Goal: Task Accomplishment & Management: Use online tool/utility

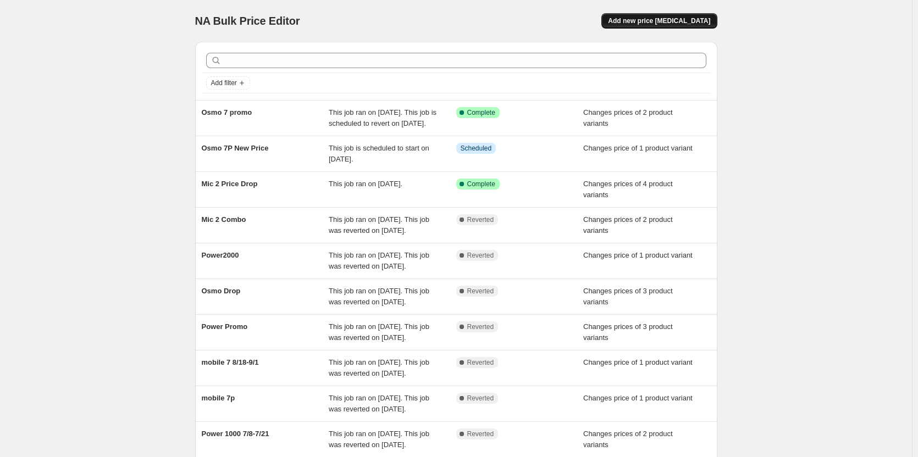
click at [665, 16] on button "Add new price [MEDICAL_DATA]" at bounding box center [659, 20] width 115 height 15
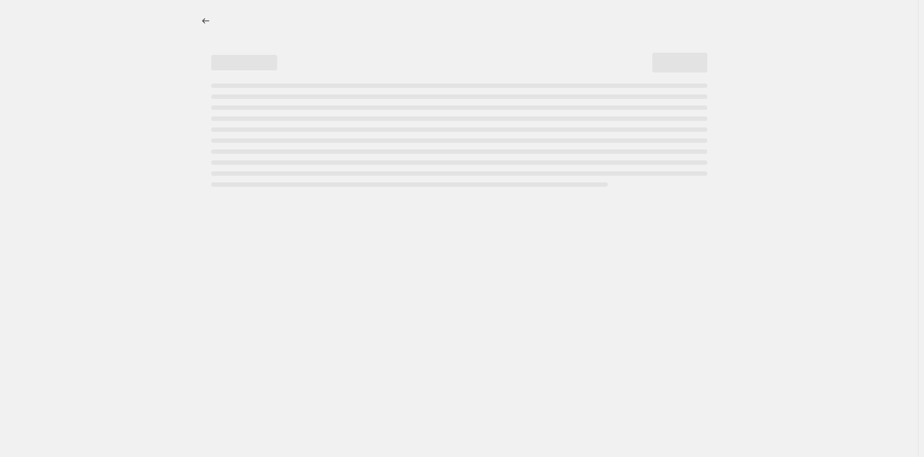
select select "percentage"
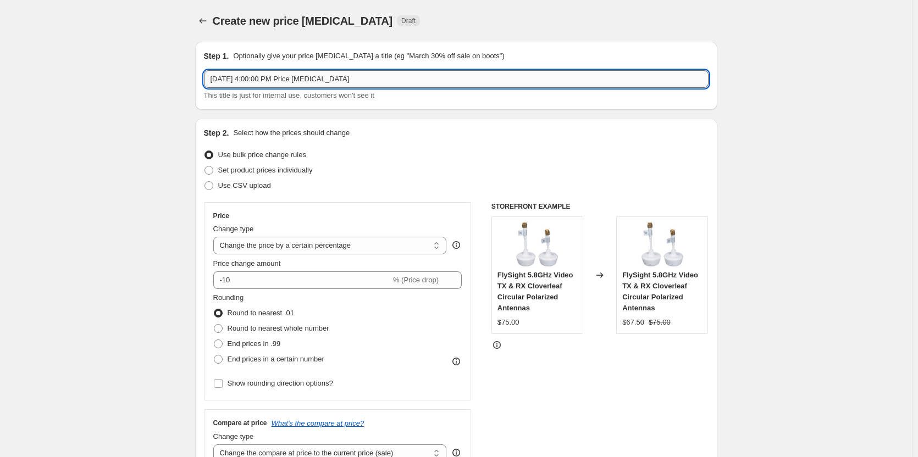
click at [265, 79] on input "[DATE] 4:00:00 PM Price [MEDICAL_DATA]" at bounding box center [456, 79] width 505 height 18
type input "D"
type input "RS Gimbals"
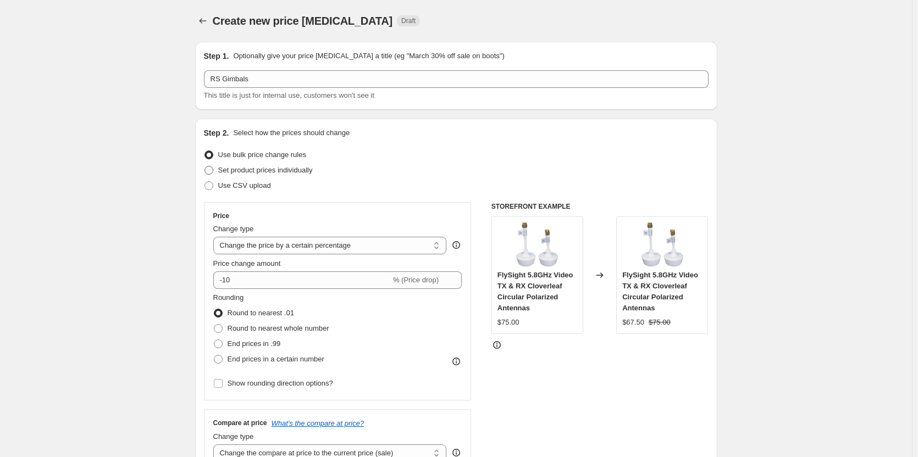
click at [212, 172] on span at bounding box center [209, 170] width 9 height 9
click at [205, 167] on input "Set product prices individually" at bounding box center [205, 166] width 1 height 1
radio input "true"
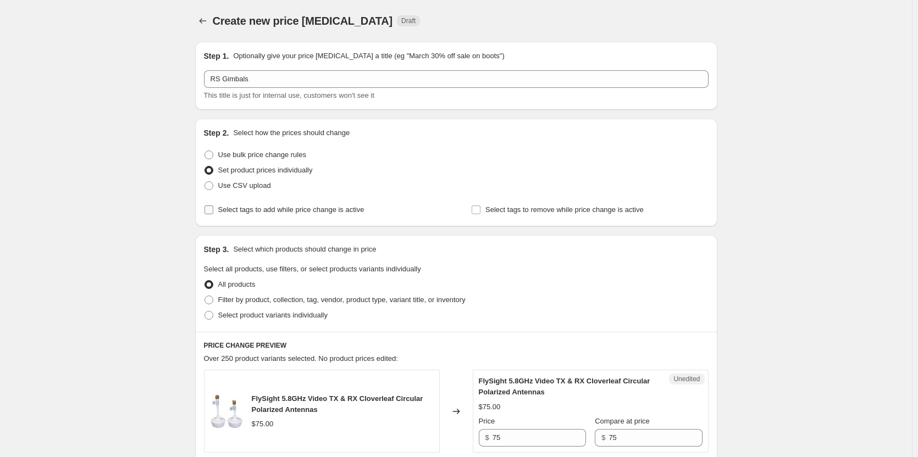
click at [210, 211] on input "Select tags to add while price change is active" at bounding box center [209, 210] width 9 height 9
checkbox input "true"
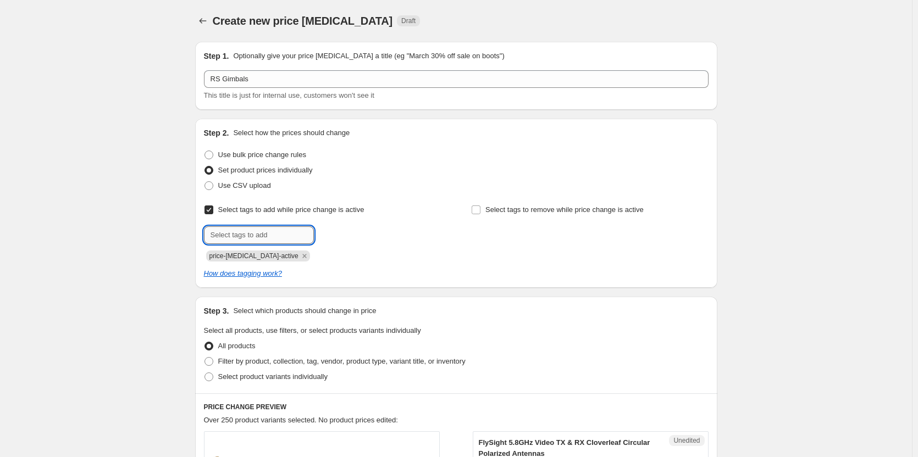
click at [244, 238] on input "text" at bounding box center [259, 236] width 110 height 18
type input "topproducts"
click at [300, 259] on icon "Remove price-change-job-active" at bounding box center [305, 256] width 10 height 10
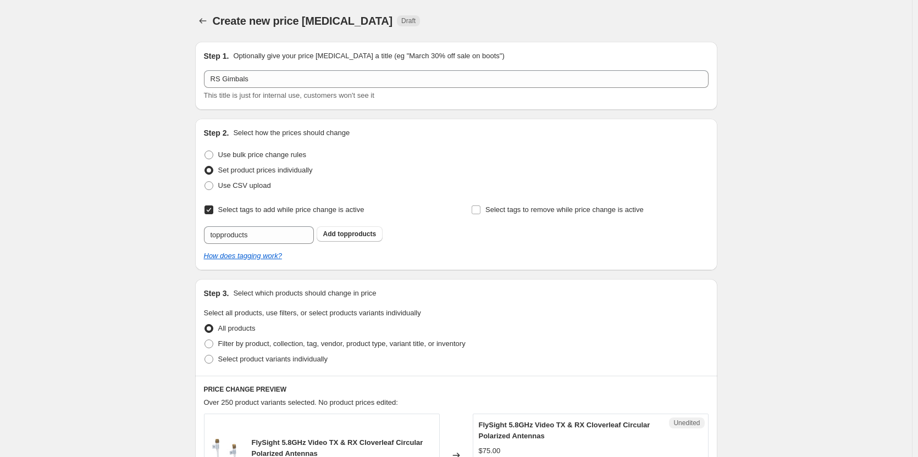
click at [472, 230] on div "Select tags to add while price change is active Submit topproducts Add topprodu…" at bounding box center [456, 223] width 505 height 42
click at [362, 232] on span "topproducts" at bounding box center [357, 234] width 38 height 8
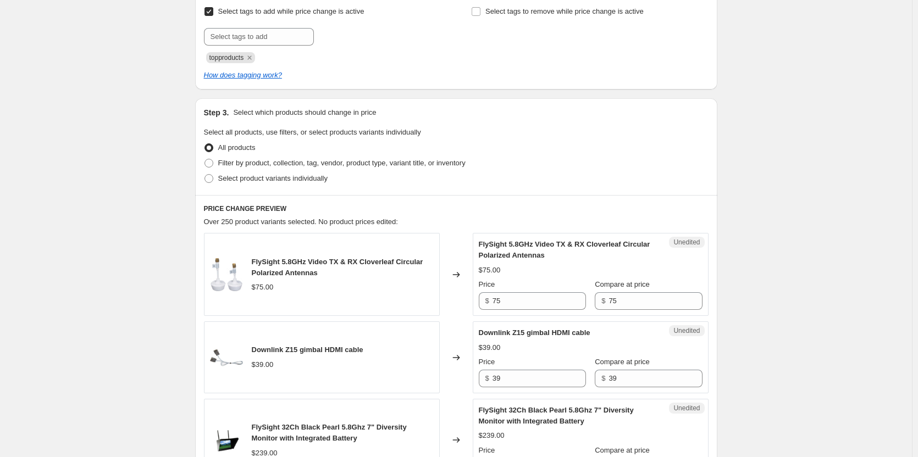
scroll to position [275, 0]
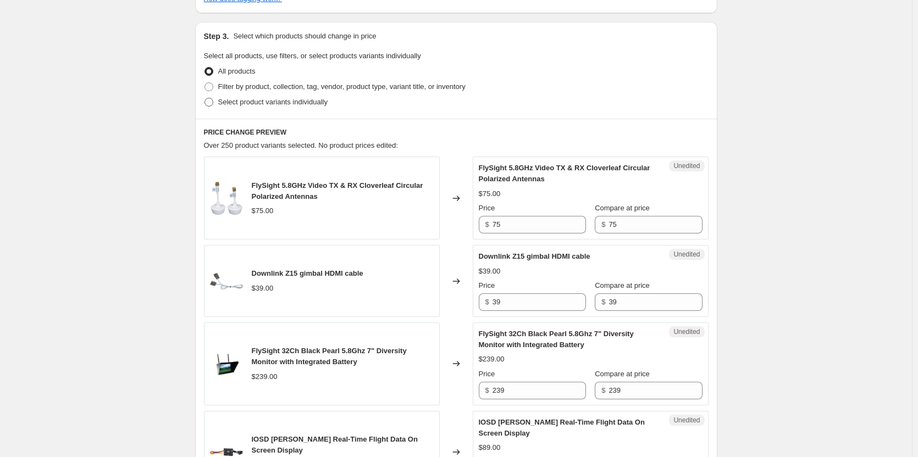
click at [213, 103] on span at bounding box center [209, 102] width 9 height 9
click at [205, 98] on input "Select product variants individually" at bounding box center [205, 98] width 1 height 1
radio input "true"
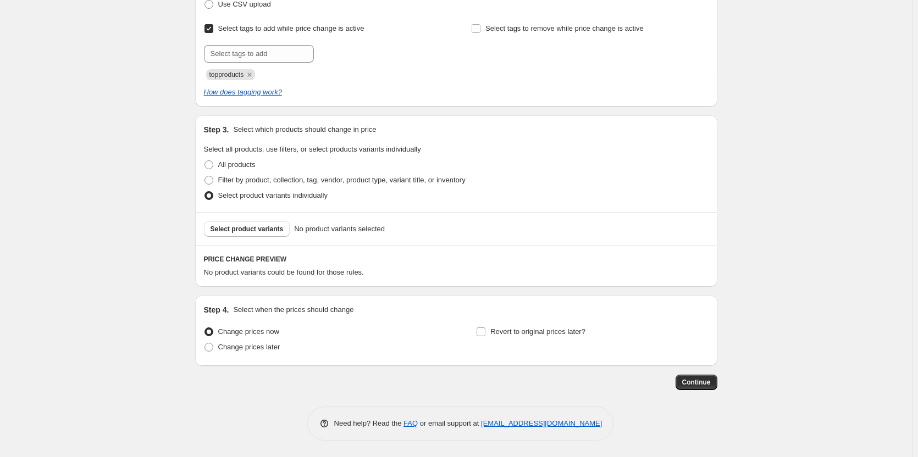
scroll to position [181, 0]
click at [257, 227] on span "Select product variants" at bounding box center [247, 229] width 73 height 9
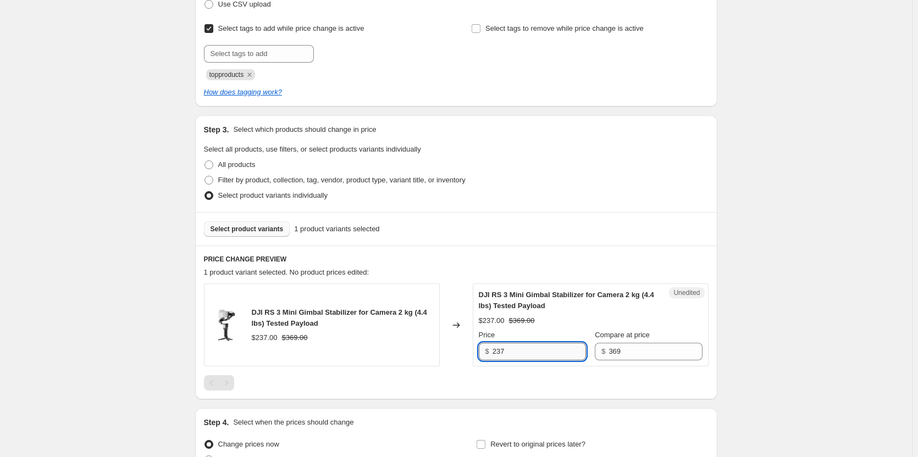
click at [527, 349] on input "237" at bounding box center [539, 352] width 93 height 18
type input "189"
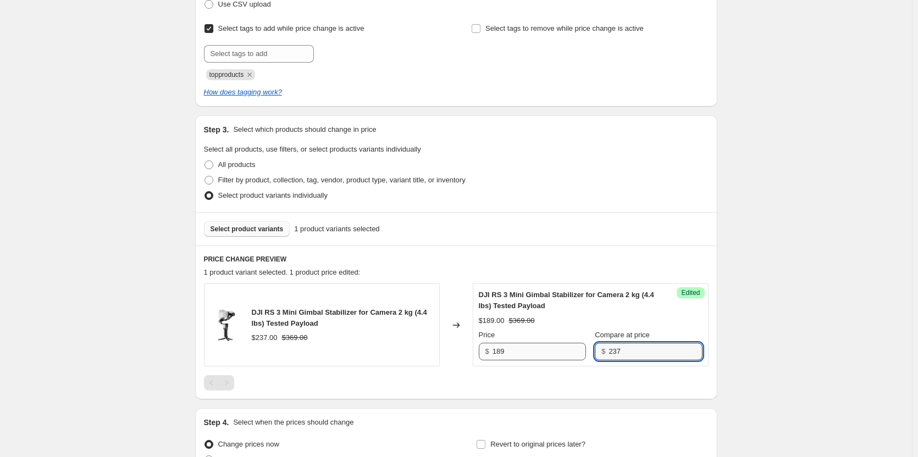
type input "237"
click at [240, 228] on span "Select product variants" at bounding box center [247, 229] width 73 height 9
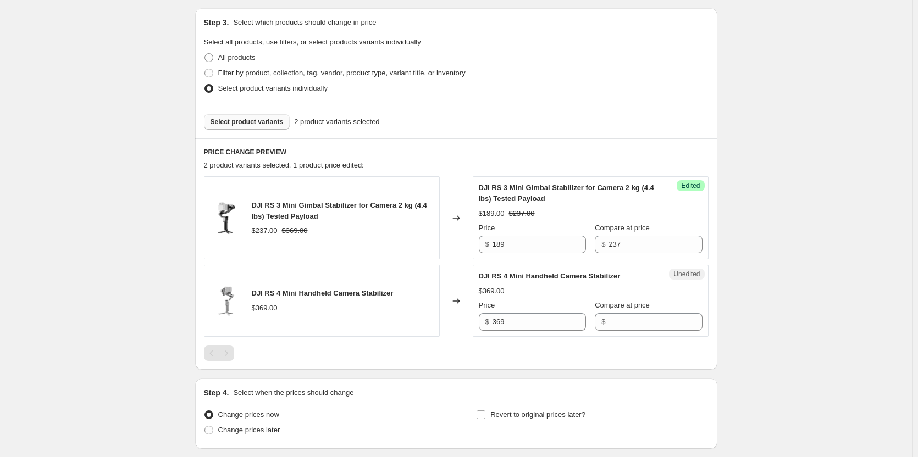
scroll to position [291, 0]
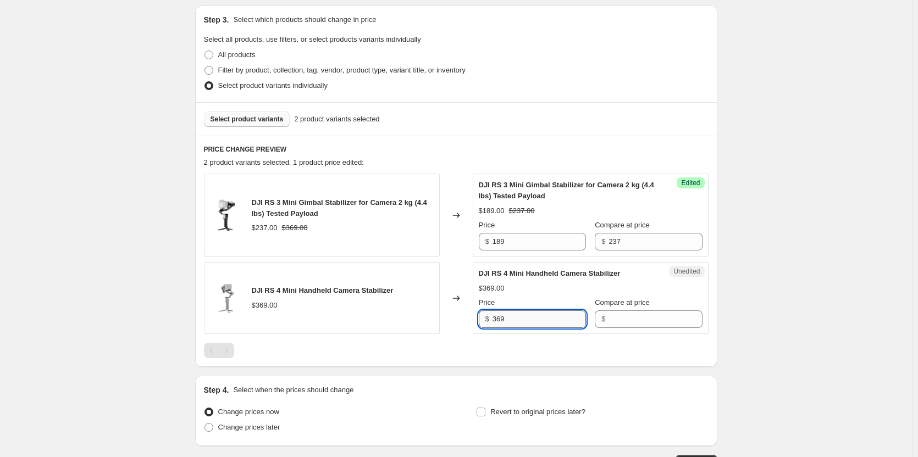
click at [531, 325] on input "369" at bounding box center [539, 320] width 93 height 18
type input "309"
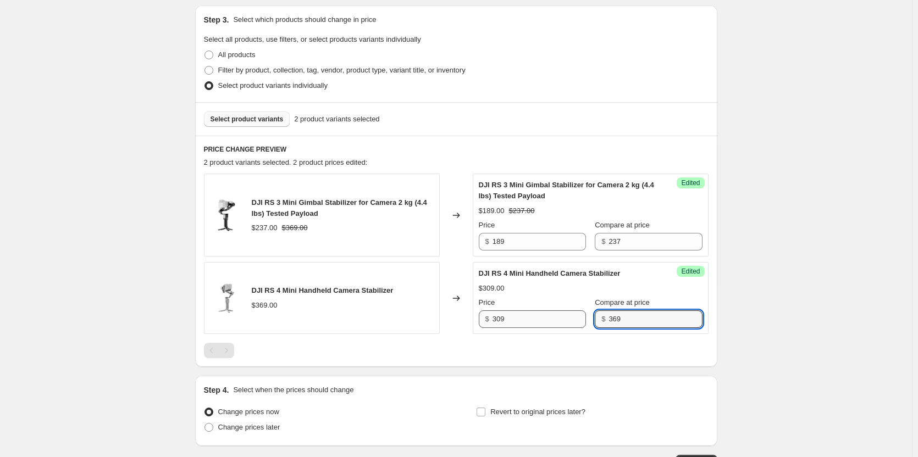
type input "369"
click at [269, 127] on div "Select product variants 2 product variants selected" at bounding box center [456, 119] width 522 height 34
click at [261, 122] on span "Select product variants" at bounding box center [247, 119] width 73 height 9
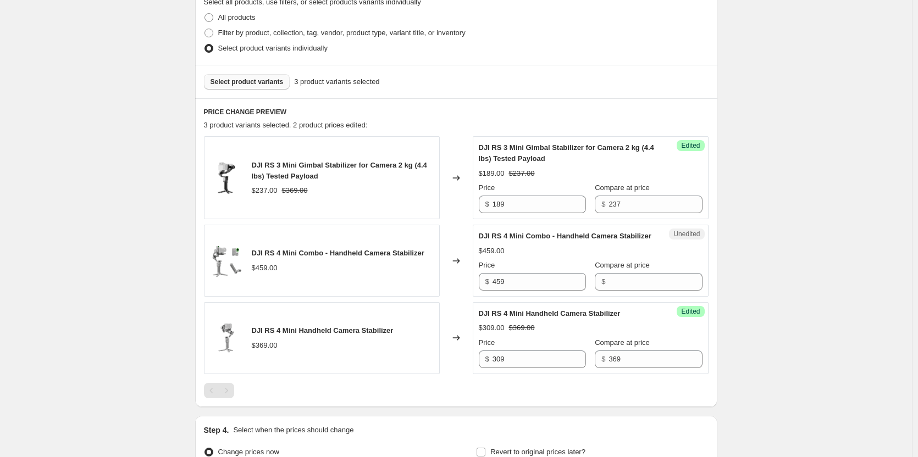
scroll to position [346, 0]
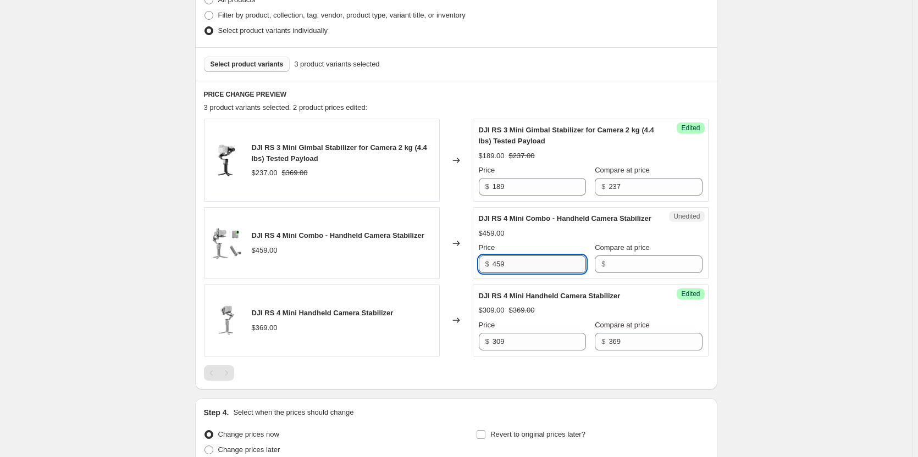
click at [526, 273] on input "459" at bounding box center [539, 265] width 93 height 18
type input "389"
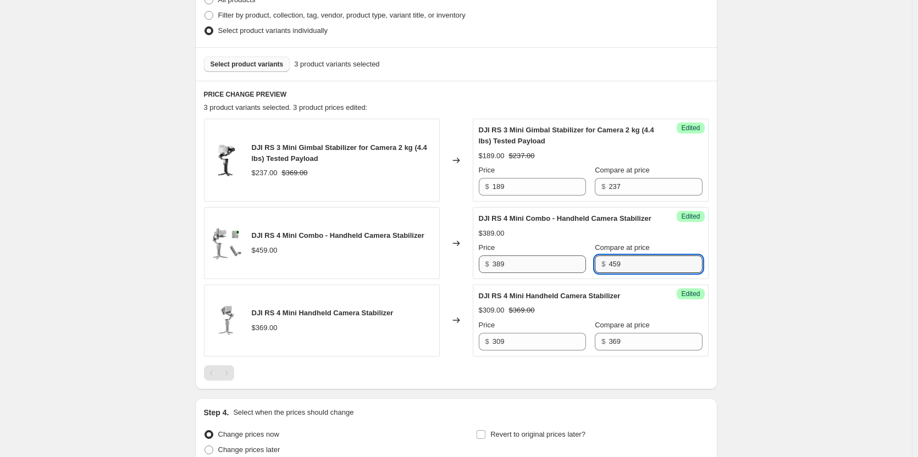
type input "459"
click at [258, 63] on span "Select product variants" at bounding box center [247, 64] width 73 height 9
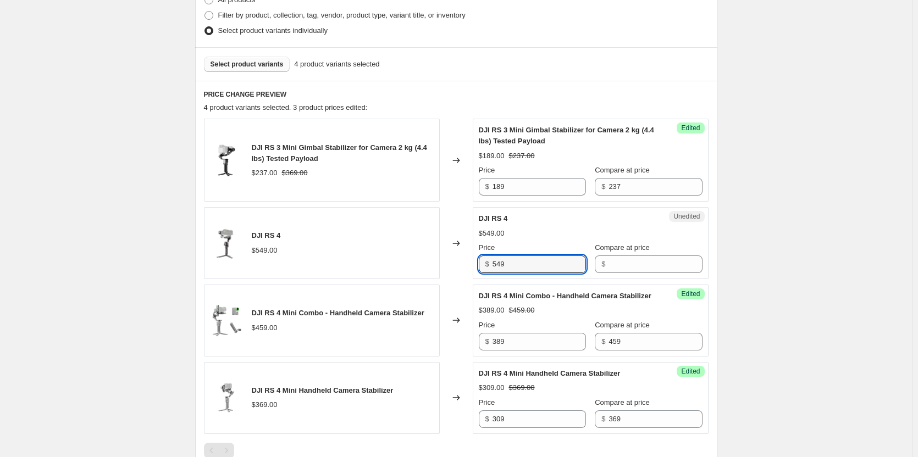
click at [521, 274] on div "Unedited DJI RS 4 $549.00 Price $ 549 Compare at price $" at bounding box center [591, 243] width 236 height 72
click at [523, 266] on input "549" at bounding box center [539, 265] width 93 height 18
type input "459"
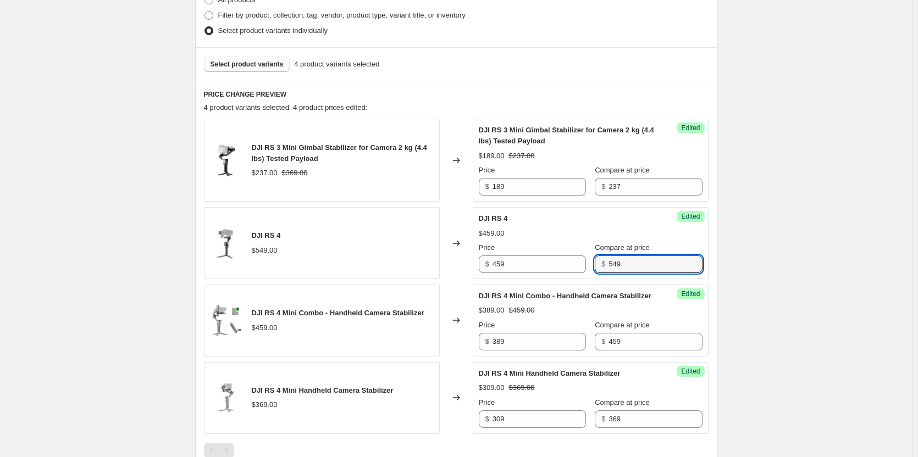
type input "549"
click at [256, 59] on button "Select product variants" at bounding box center [247, 64] width 86 height 15
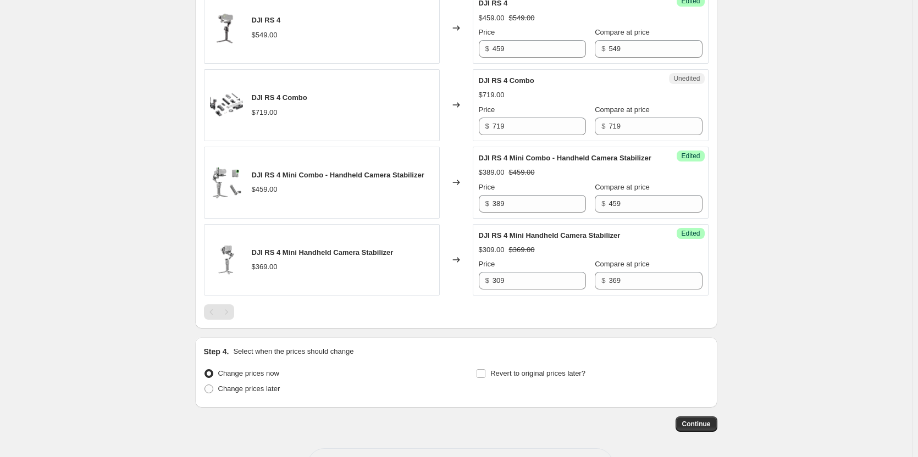
scroll to position [560, 0]
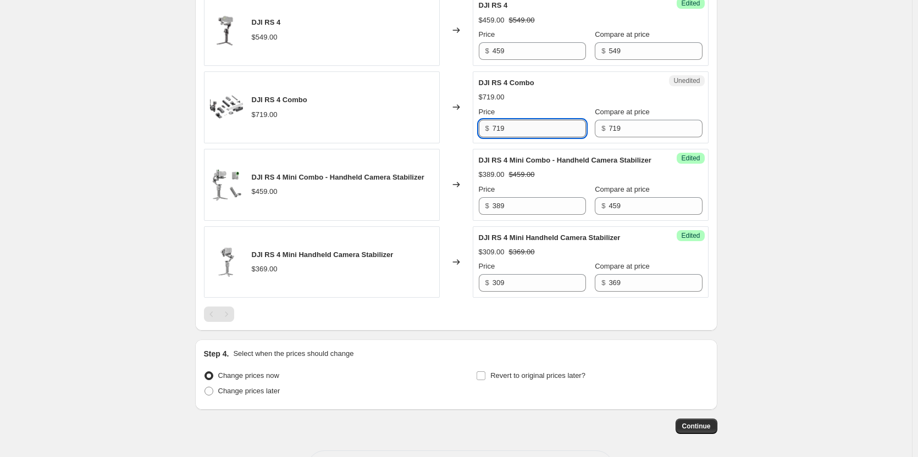
click at [514, 135] on input "719" at bounding box center [539, 129] width 93 height 18
type input "609"
click at [483, 380] on input "Revert to original prices later?" at bounding box center [481, 376] width 9 height 9
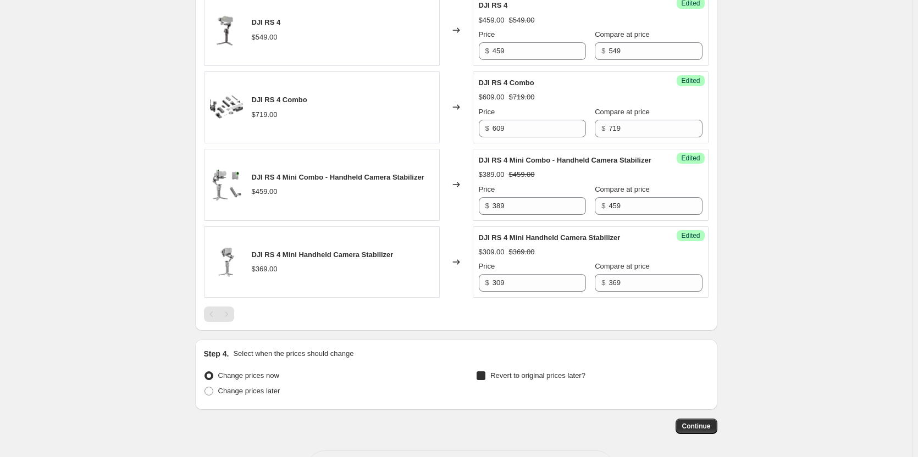
checkbox input "true"
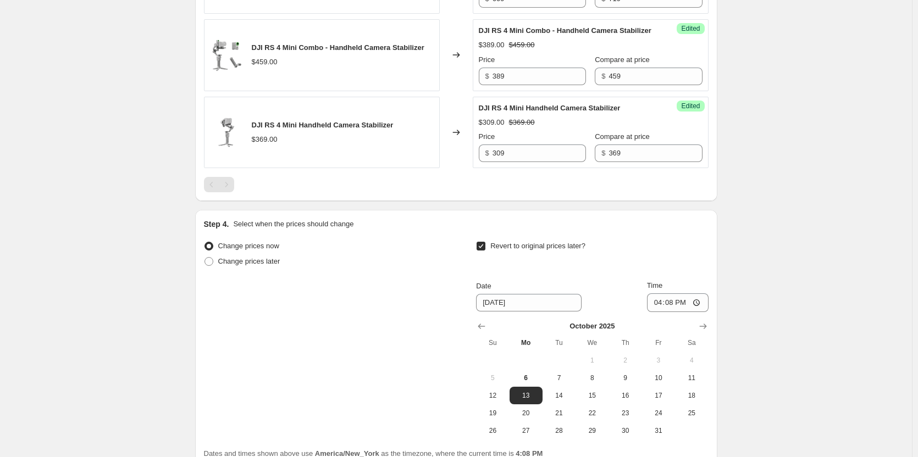
scroll to position [725, 0]
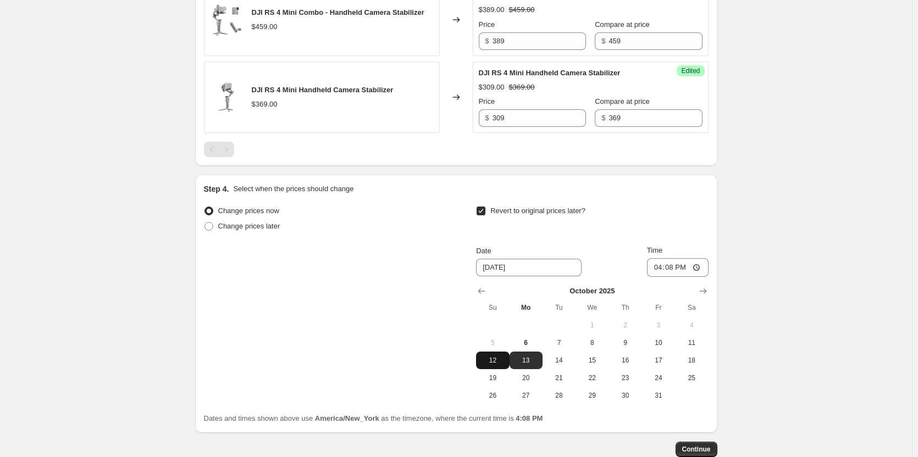
click at [493, 365] on span "12" at bounding box center [493, 360] width 24 height 9
type input "[DATE]"
click at [656, 277] on input "16:08" at bounding box center [678, 267] width 62 height 19
type input "23:59"
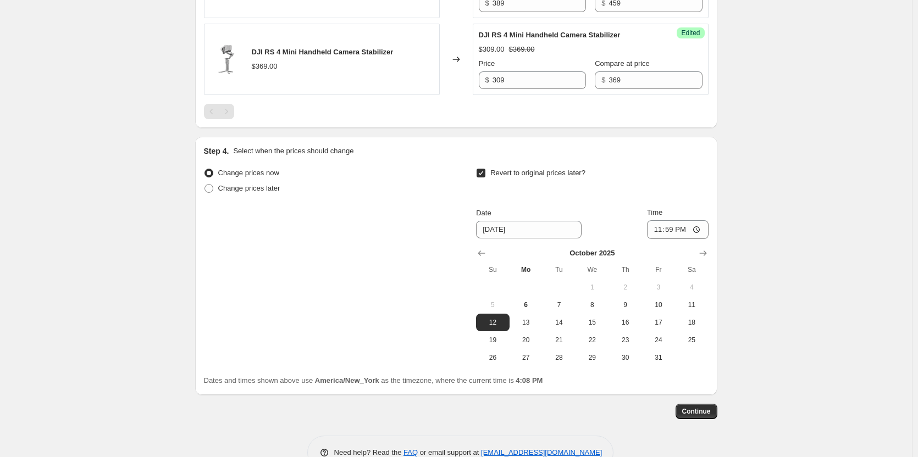
scroll to position [803, 0]
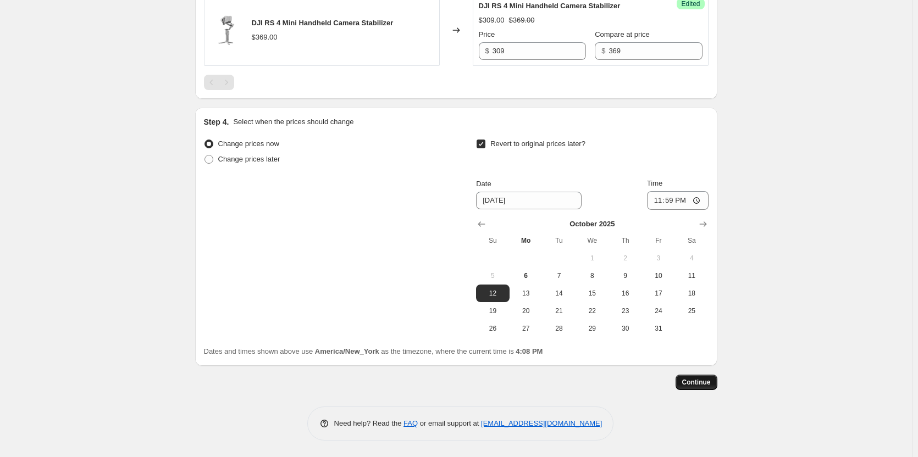
click at [707, 382] on span "Continue" at bounding box center [696, 382] width 29 height 9
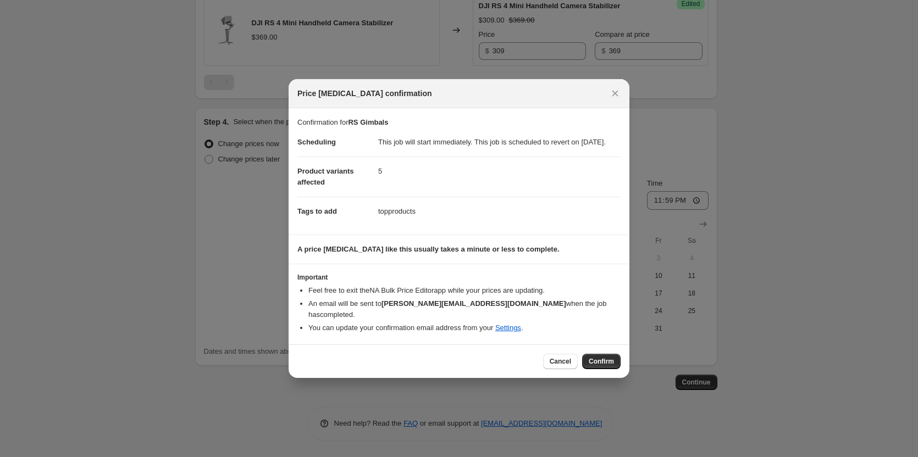
click at [601, 368] on button "Confirm" at bounding box center [601, 361] width 38 height 15
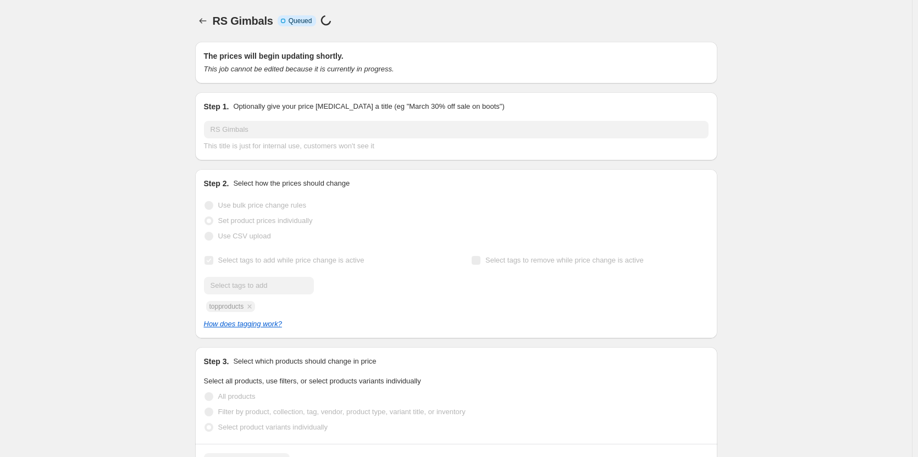
scroll to position [803, 0]
